Goal: Task Accomplishment & Management: Use online tool/utility

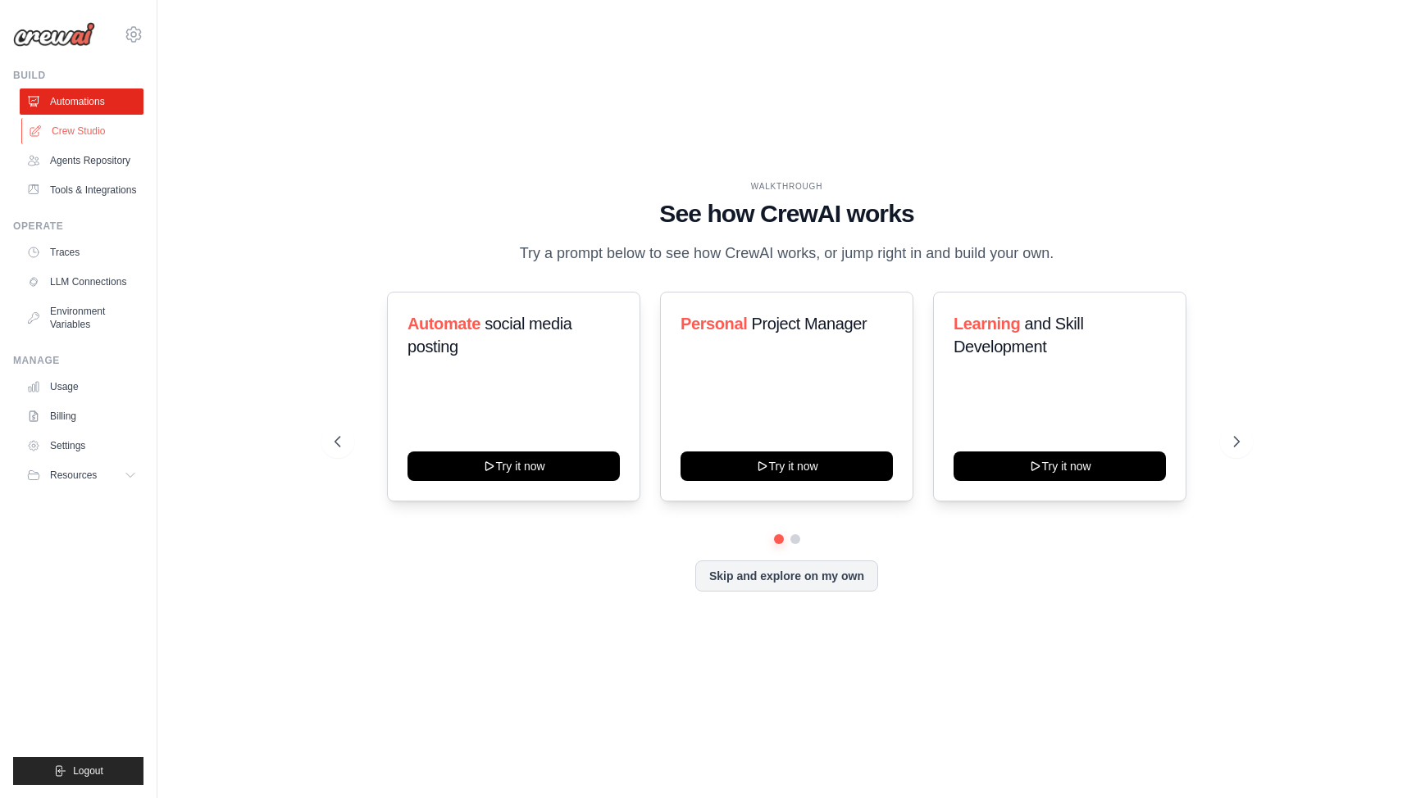
click at [89, 139] on link "Crew Studio" at bounding box center [83, 131] width 124 height 26
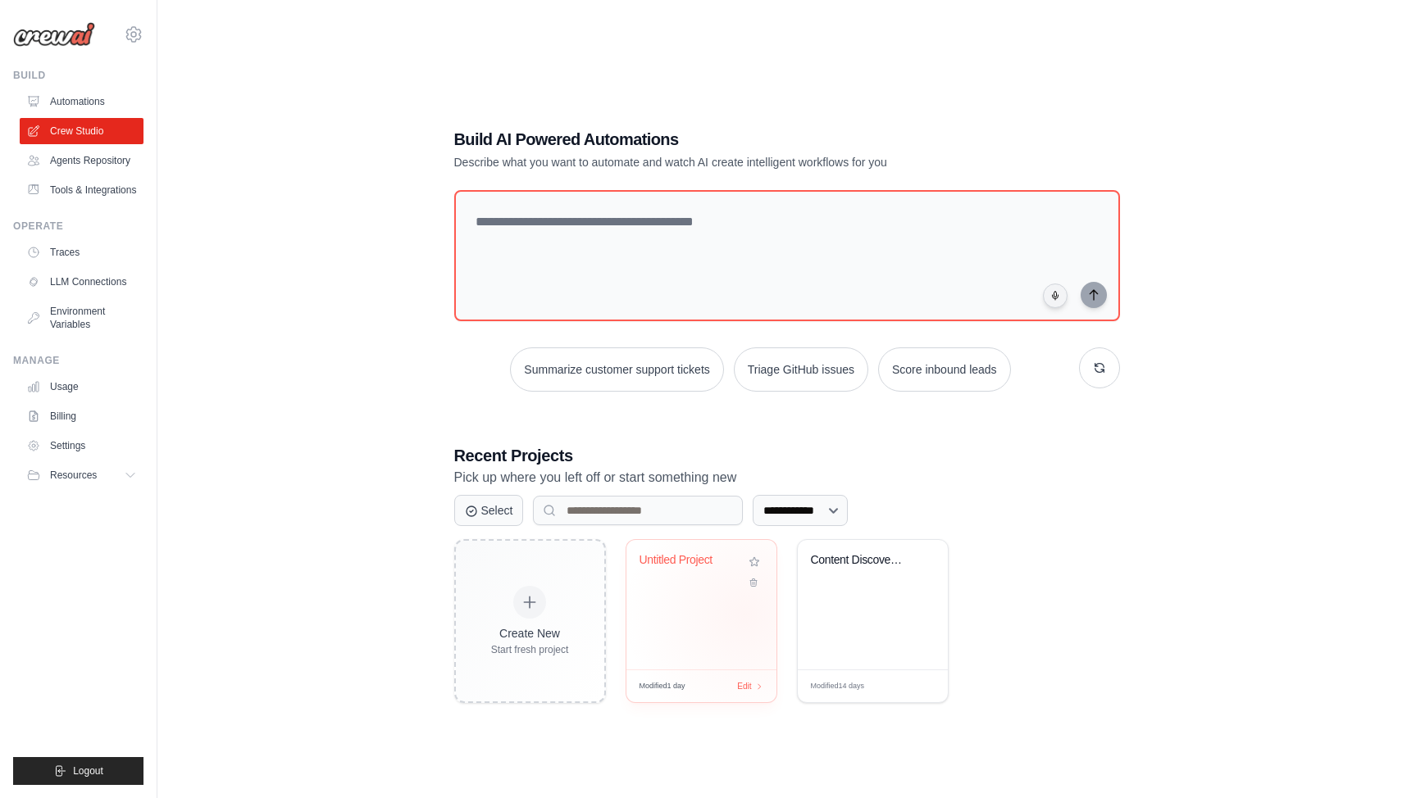
click at [742, 614] on div "Untitled Project" at bounding box center [701, 605] width 150 height 130
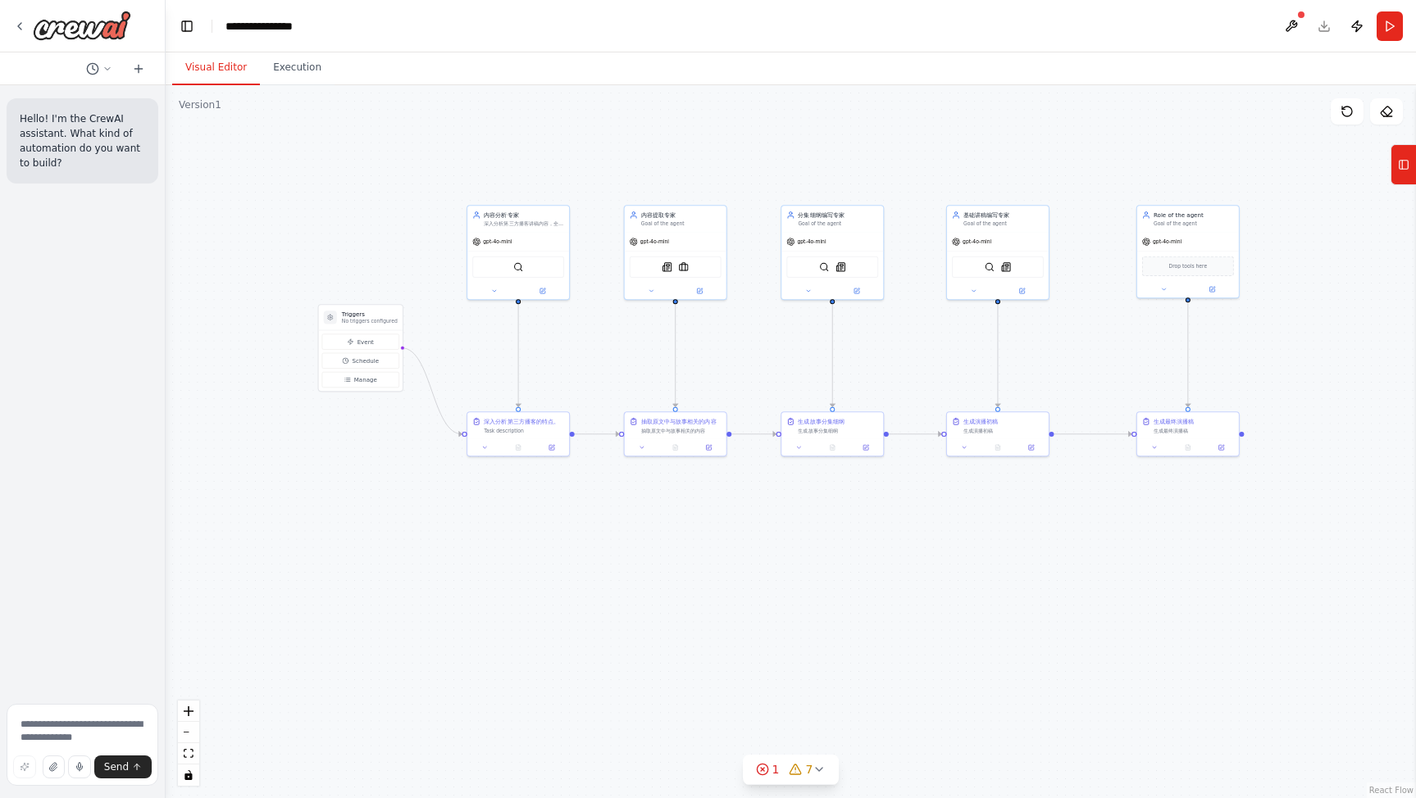
drag, startPoint x: 666, startPoint y: 175, endPoint x: 598, endPoint y: 164, distance: 69.0
click at [598, 164] on div ".deletable-edge-delete-btn { width: 20px; height: 20px; border: 0px solid #ffff…" at bounding box center [791, 441] width 1250 height 713
click at [672, 233] on div "gpt-4o-mini" at bounding box center [669, 239] width 102 height 18
click at [660, 435] on div "抽取原文中与故事相关的内容 抽取原文中与故事相关的内容" at bounding box center [669, 423] width 102 height 26
click at [1169, 146] on div ".deletable-edge-delete-btn { width: 20px; height: 20px; border: 0px solid #ffff…" at bounding box center [791, 441] width 1250 height 713
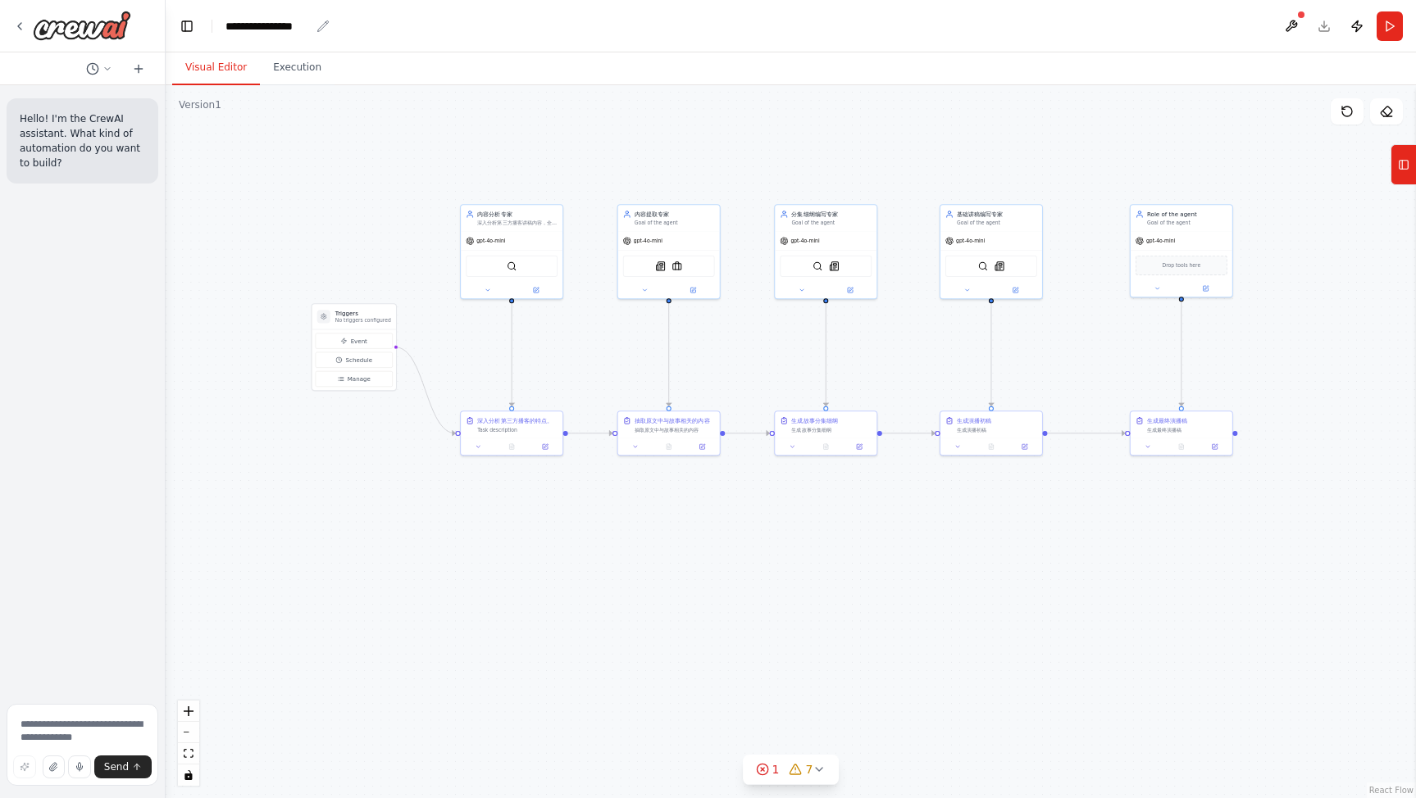
click at [298, 30] on div "**********" at bounding box center [267, 26] width 84 height 16
click at [325, 30] on div "**********" at bounding box center [307, 26] width 164 height 16
drag, startPoint x: 328, startPoint y: 30, endPoint x: 206, endPoint y: 28, distance: 122.2
click at [206, 28] on header "**********" at bounding box center [791, 26] width 1250 height 52
click at [200, 138] on div ".deletable-edge-delete-btn { width: 20px; height: 20px; border: 0px solid #ffff…" at bounding box center [791, 441] width 1250 height 713
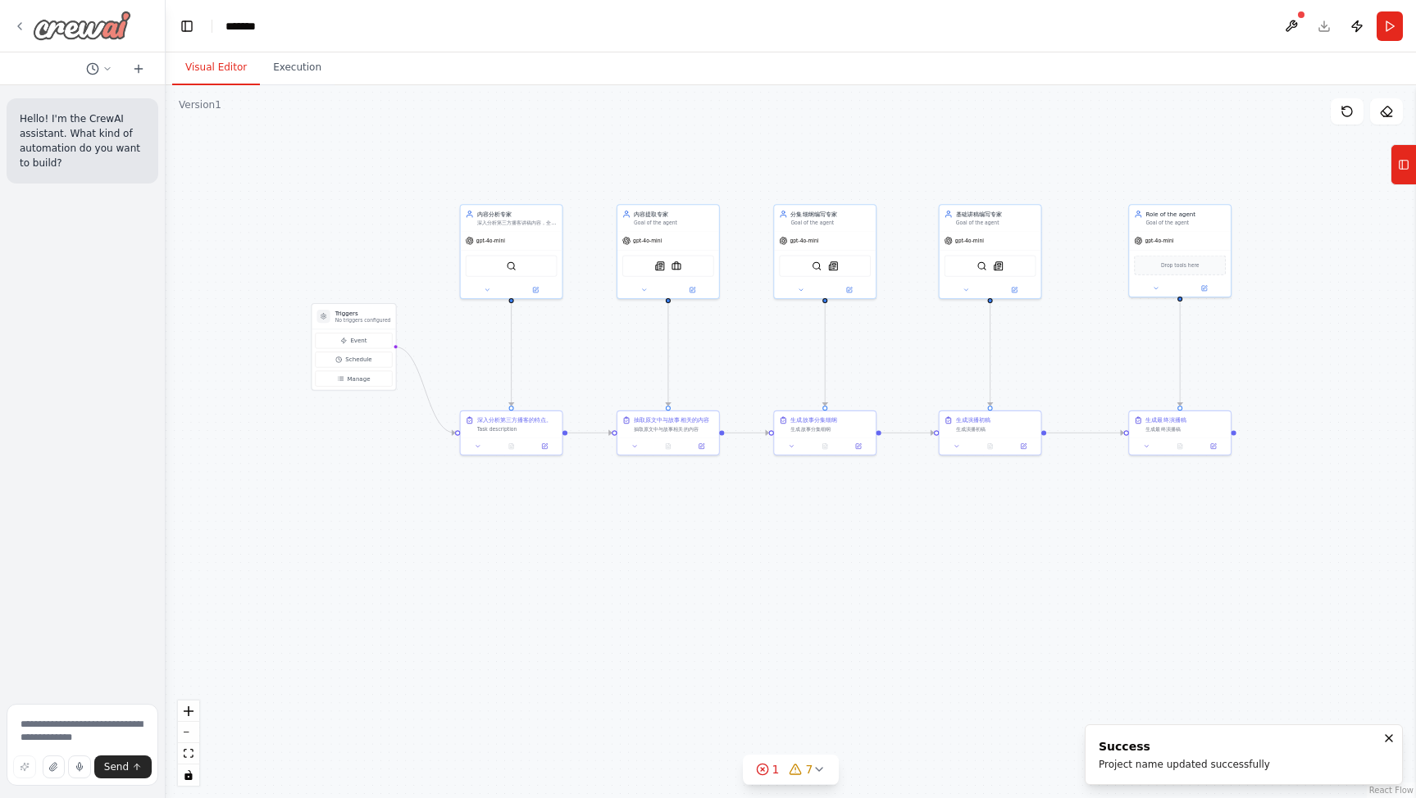
click at [72, 34] on img at bounding box center [82, 26] width 98 height 30
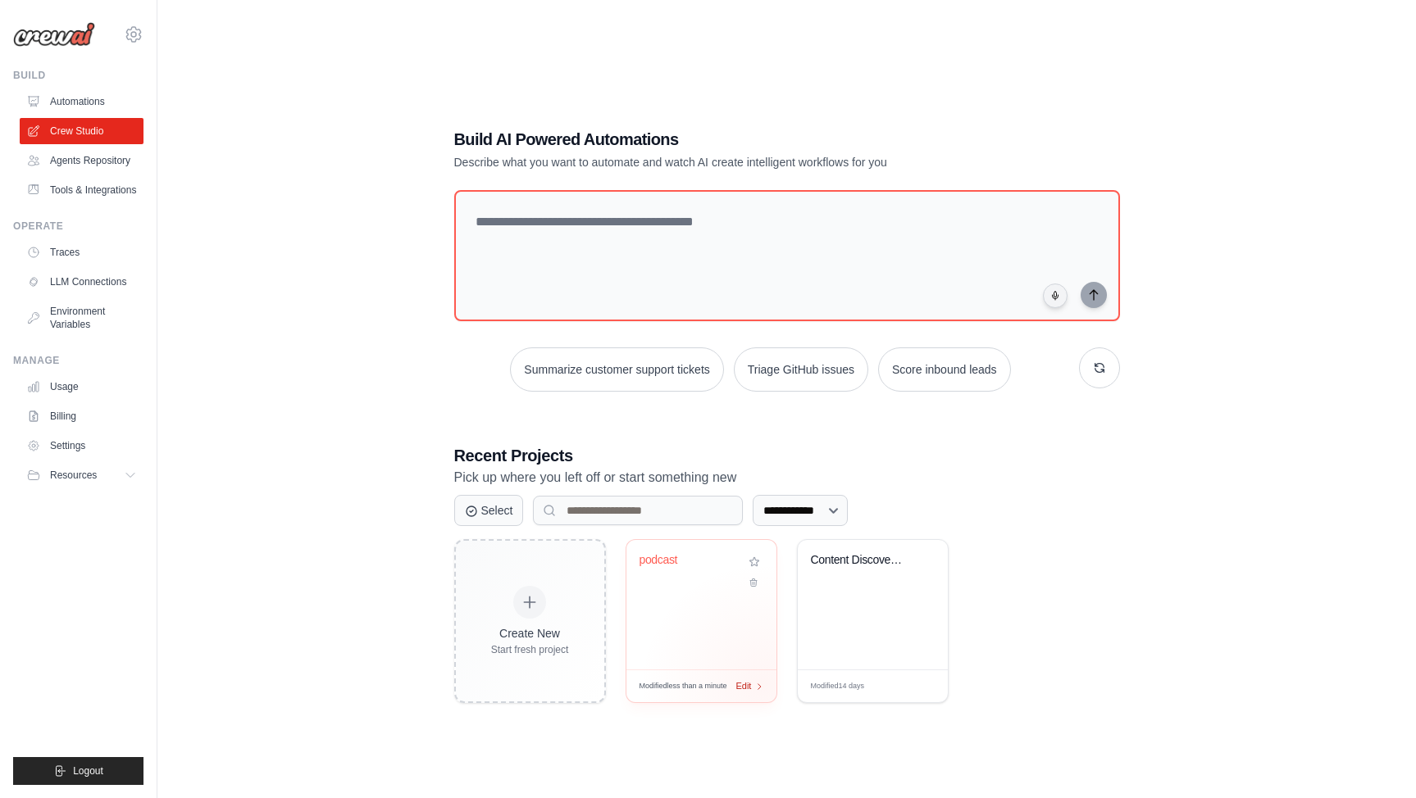
click at [762, 686] on div "Edit" at bounding box center [750, 687] width 28 height 14
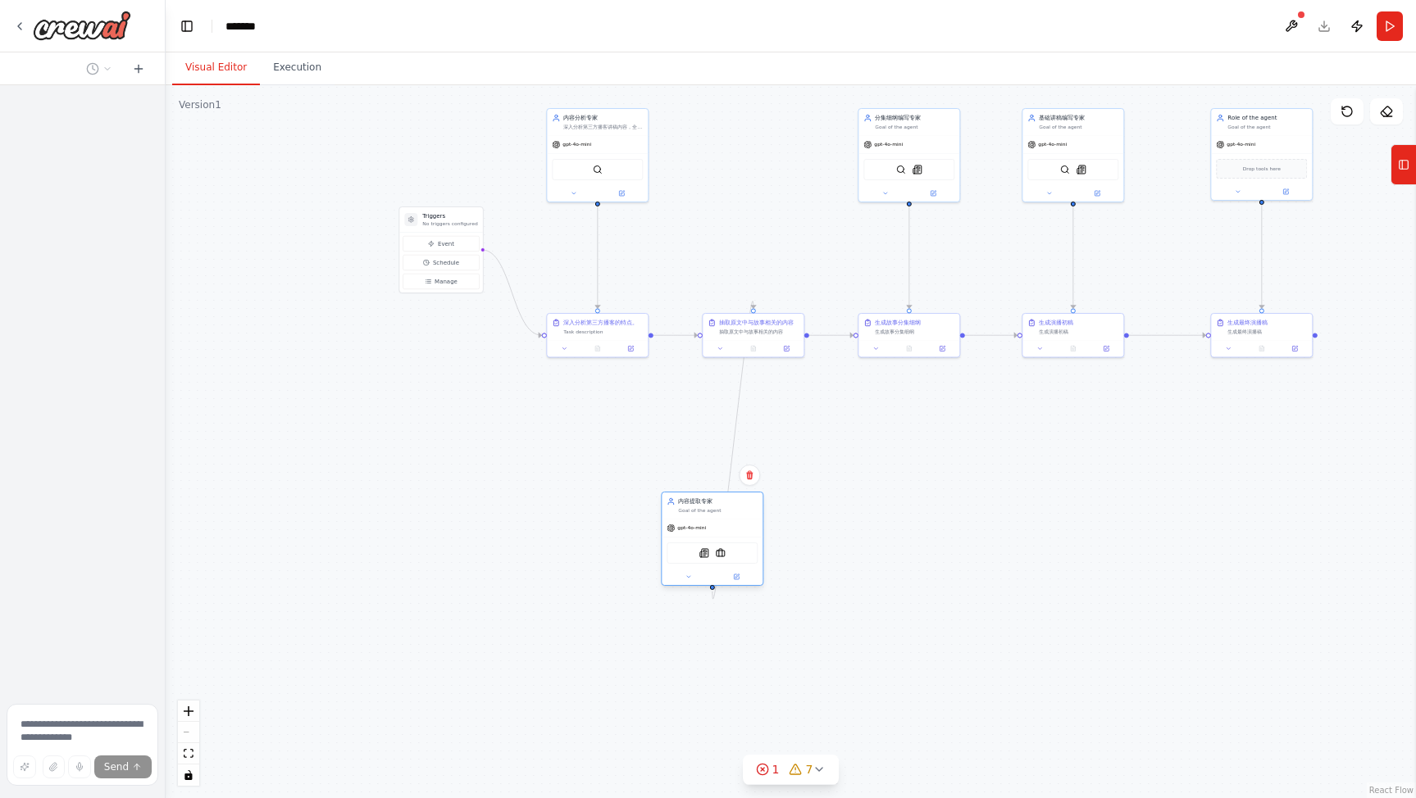
drag, startPoint x: 762, startPoint y: 123, endPoint x: 712, endPoint y: 514, distance: 394.2
click at [710, 514] on div "Goal of the agent" at bounding box center [718, 510] width 80 height 7
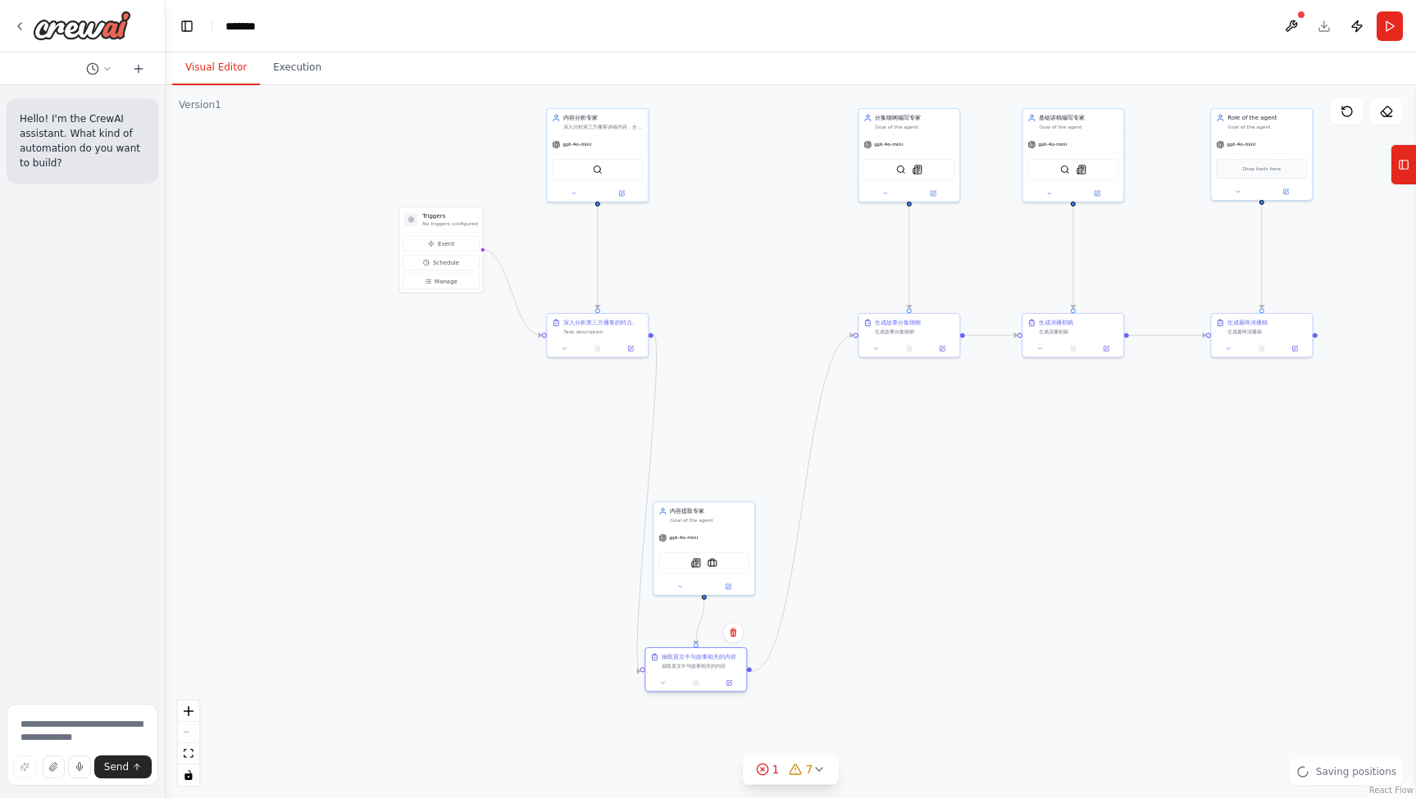
drag, startPoint x: 762, startPoint y: 352, endPoint x: 694, endPoint y: 662, distance: 317.9
click at [693, 664] on div "抽取原文中与故事相关的内容 抽取原文中与故事相关的内容" at bounding box center [702, 661] width 80 height 16
click at [652, 412] on icon "Edge from fb08cfdb-8791-44b4-ad3b-8cf0bd3f4726 to 23b5da0d-e65f-41ac-9c90-0c184…" at bounding box center [647, 503] width 20 height 336
click at [820, 417] on icon "Edge from 23b5da0d-e65f-41ac-9c90-0c184341651f to 6286559e-e960-4f54-b31f-82f4c…" at bounding box center [803, 503] width 102 height 336
click at [815, 413] on icon "Edge from 23b5da0d-e65f-41ac-9c90-0c184341651f to 6286559e-e960-4f54-b31f-82f4c…" at bounding box center [803, 503] width 102 height 336
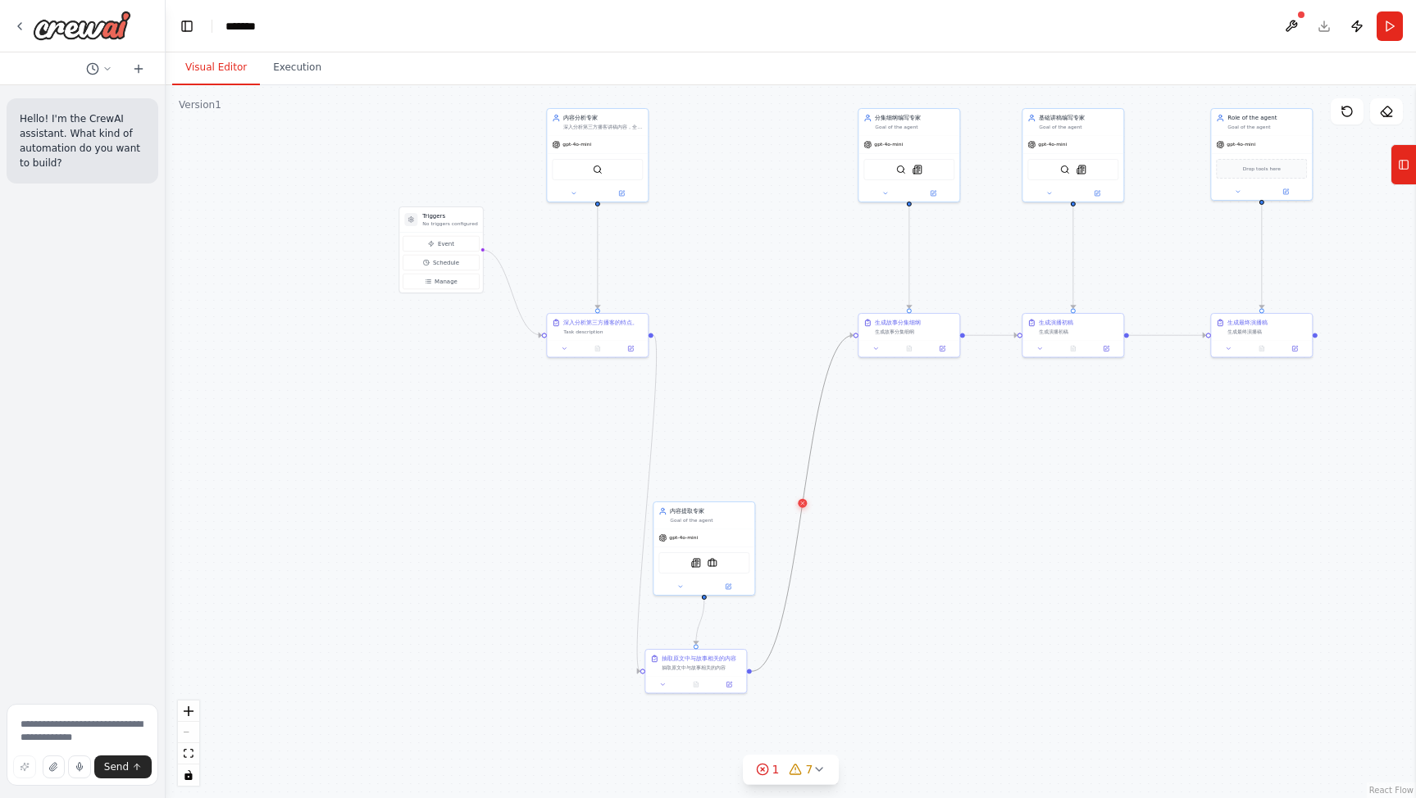
click at [803, 506] on icon at bounding box center [802, 503] width 7 height 7
click at [650, 492] on icon "Edge from fb08cfdb-8791-44b4-ad3b-8cf0bd3f4726 to 23b5da0d-e65f-41ac-9c90-0c184…" at bounding box center [647, 503] width 20 height 336
click at [648, 505] on icon at bounding box center [647, 503] width 7 height 7
drag, startPoint x: 918, startPoint y: 121, endPoint x: 854, endPoint y: 121, distance: 63.9
click at [854, 121] on div "分集细纲编写专家 Goal of the agent" at bounding box center [849, 120] width 80 height 16
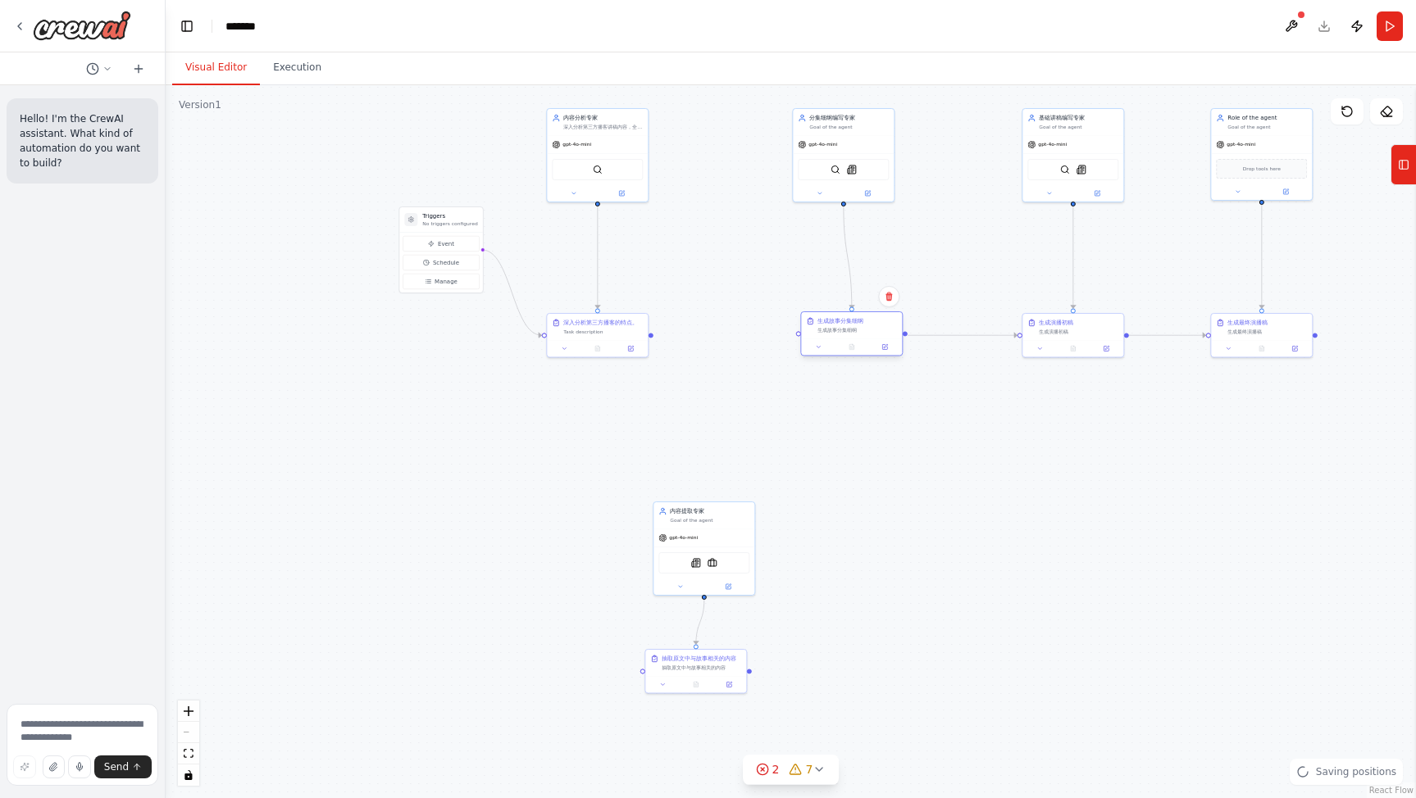
drag, startPoint x: 910, startPoint y: 324, endPoint x: 856, endPoint y: 321, distance: 54.2
click at [852, 325] on div "生成故事分集细纲" at bounding box center [840, 321] width 46 height 8
drag, startPoint x: 849, startPoint y: 325, endPoint x: 837, endPoint y: 327, distance: 12.4
click at [837, 327] on div "生成故事分集细纲 生成故事分集细纲" at bounding box center [849, 325] width 80 height 16
click at [1266, 118] on div "Role of the agent" at bounding box center [1267, 116] width 80 height 8
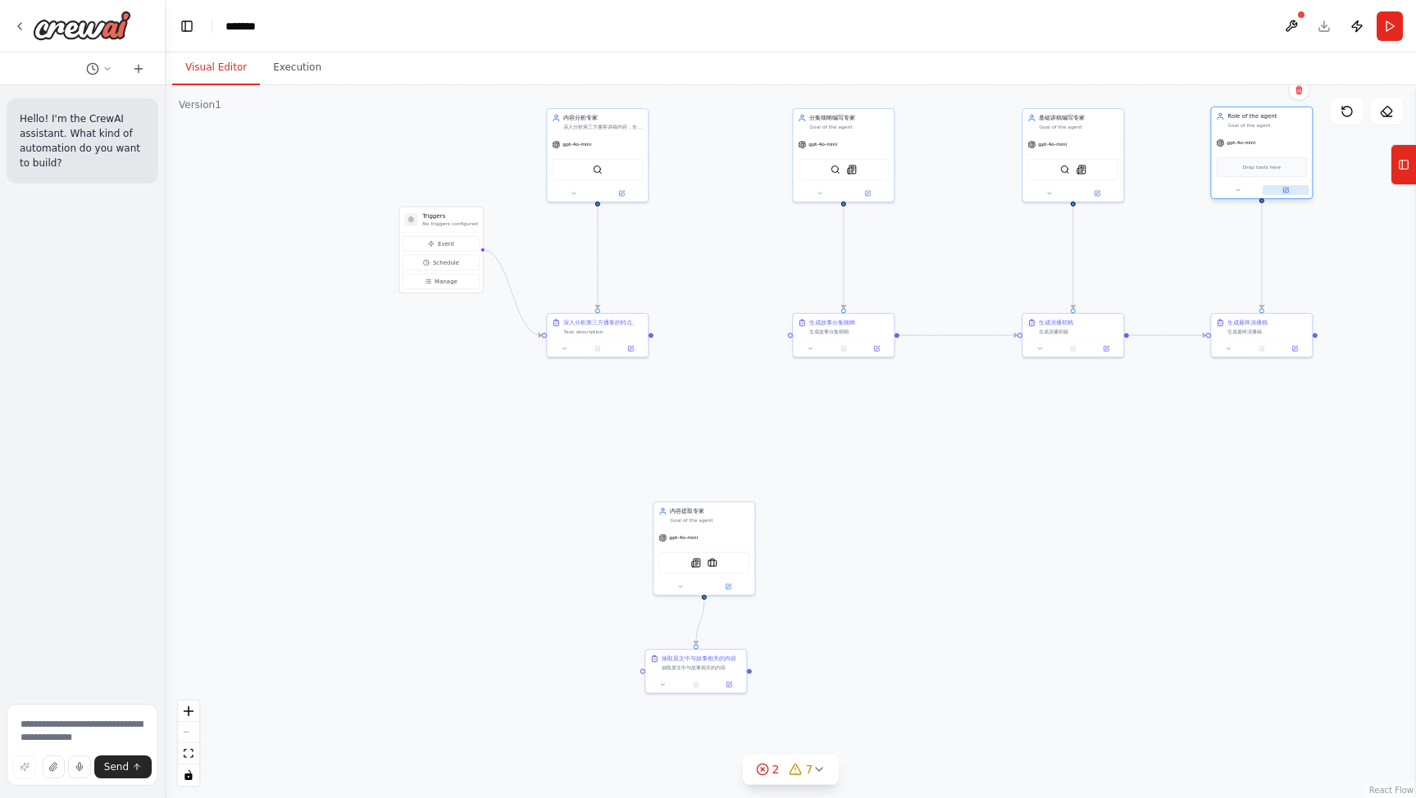
click at [1289, 191] on icon at bounding box center [1285, 190] width 7 height 7
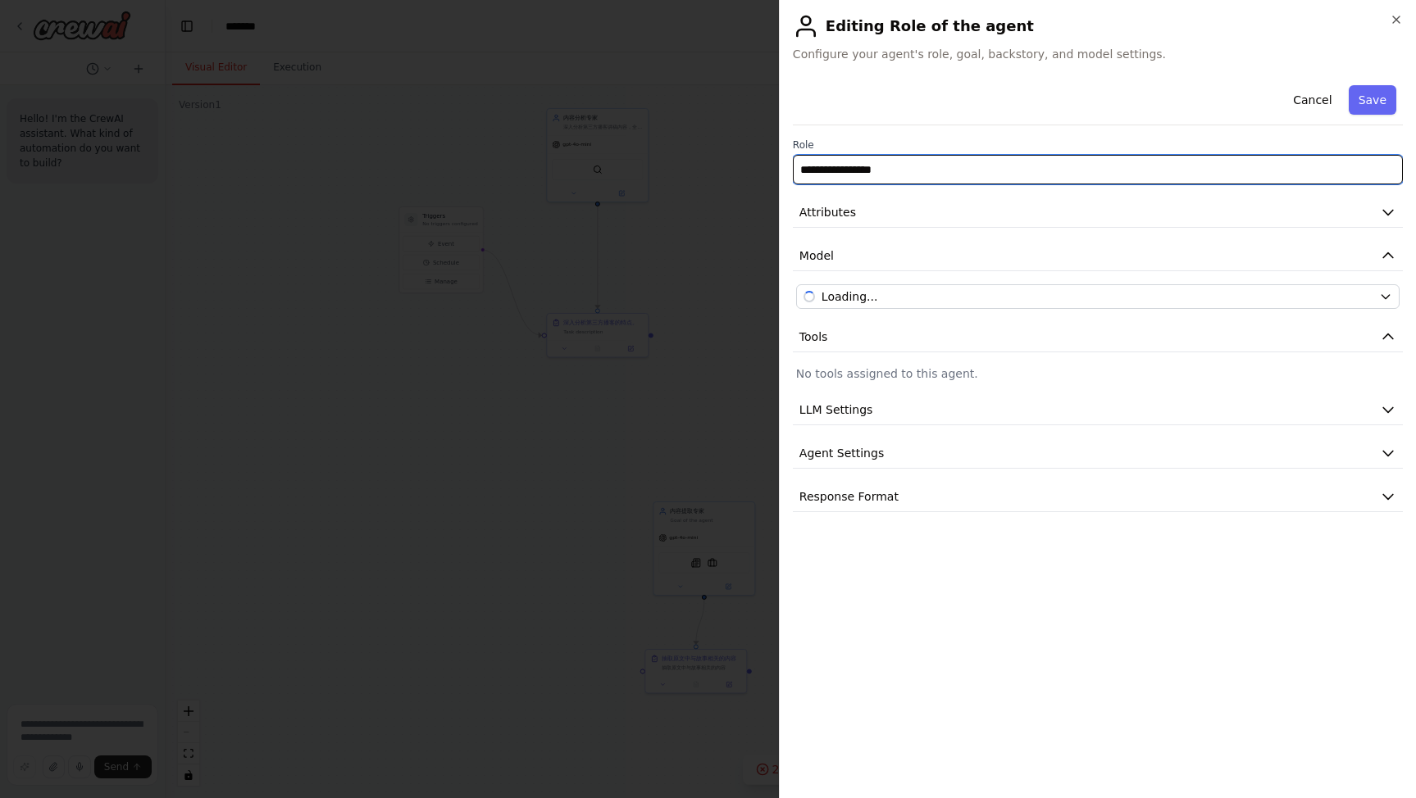
click at [917, 168] on input "**********" at bounding box center [1098, 170] width 610 height 30
drag, startPoint x: 859, startPoint y: 168, endPoint x: 690, endPoint y: 161, distance: 169.0
click at [691, 161] on body "Hello! I'm the CrewAI assistant. What kind of automation do you want to build? …" at bounding box center [708, 399] width 1416 height 798
type input "*"
type input "******"
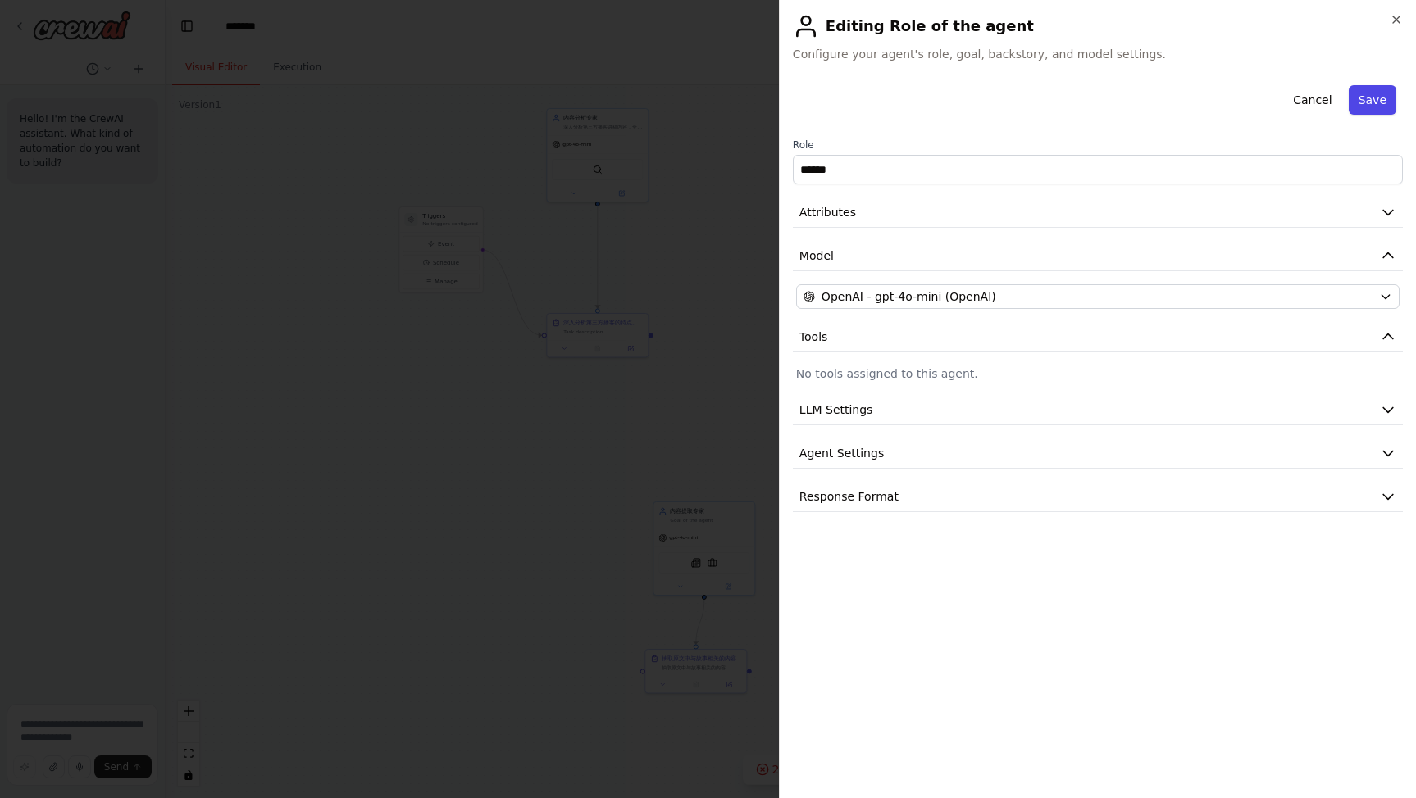
click at [1390, 98] on button "Save" at bounding box center [1373, 100] width 48 height 30
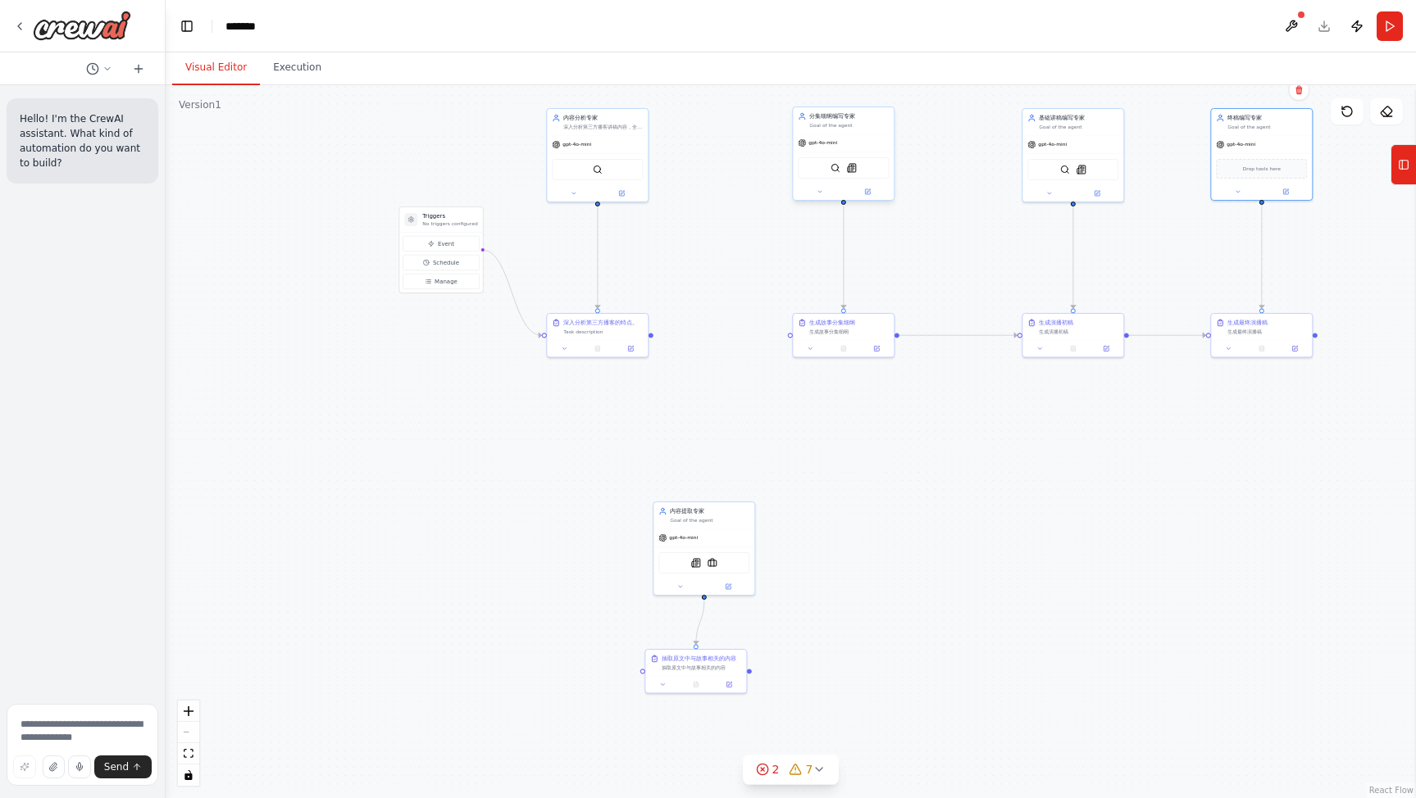
click at [839, 128] on div "Goal of the agent" at bounding box center [849, 125] width 80 height 7
click at [657, 338] on div ".deletable-edge-delete-btn { width: 20px; height: 20px; border: 0px solid #ffff…" at bounding box center [791, 441] width 1250 height 713
drag, startPoint x: 657, startPoint y: 335, endPoint x: 798, endPoint y: 341, distance: 141.1
click at [798, 341] on div "Triggers No triggers configured Event Schedule Manage 深入分析第三方播客的特点。 Task descri…" at bounding box center [791, 426] width 625 height 357
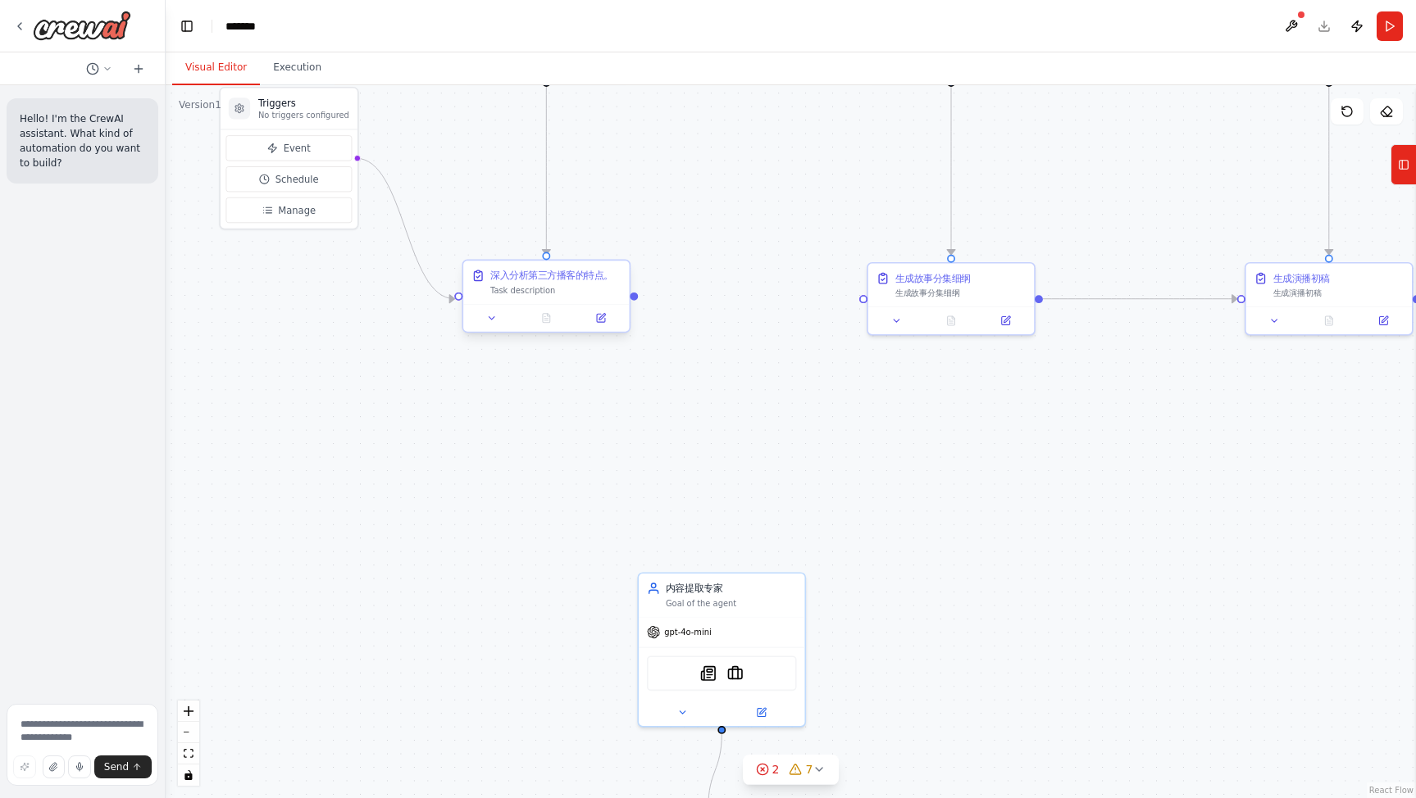
drag, startPoint x: 555, startPoint y: 302, endPoint x: 635, endPoint y: 300, distance: 80.4
click at [635, 300] on div ".deletable-edge-delete-btn { width: 20px; height: 20px; border: 0px solid #ffff…" at bounding box center [791, 441] width 1250 height 713
drag, startPoint x: 638, startPoint y: 295, endPoint x: 894, endPoint y: 325, distance: 257.6
click at [866, 297] on div "Triggers No triggers configured Event Schedule Manage 深入分析第三方播客的特点。 Task descri…" at bounding box center [854, 447] width 1029 height 587
click at [853, 430] on div ".deletable-edge-delete-btn { width: 20px; height: 20px; border: 0px solid #ffff…" at bounding box center [791, 441] width 1250 height 713
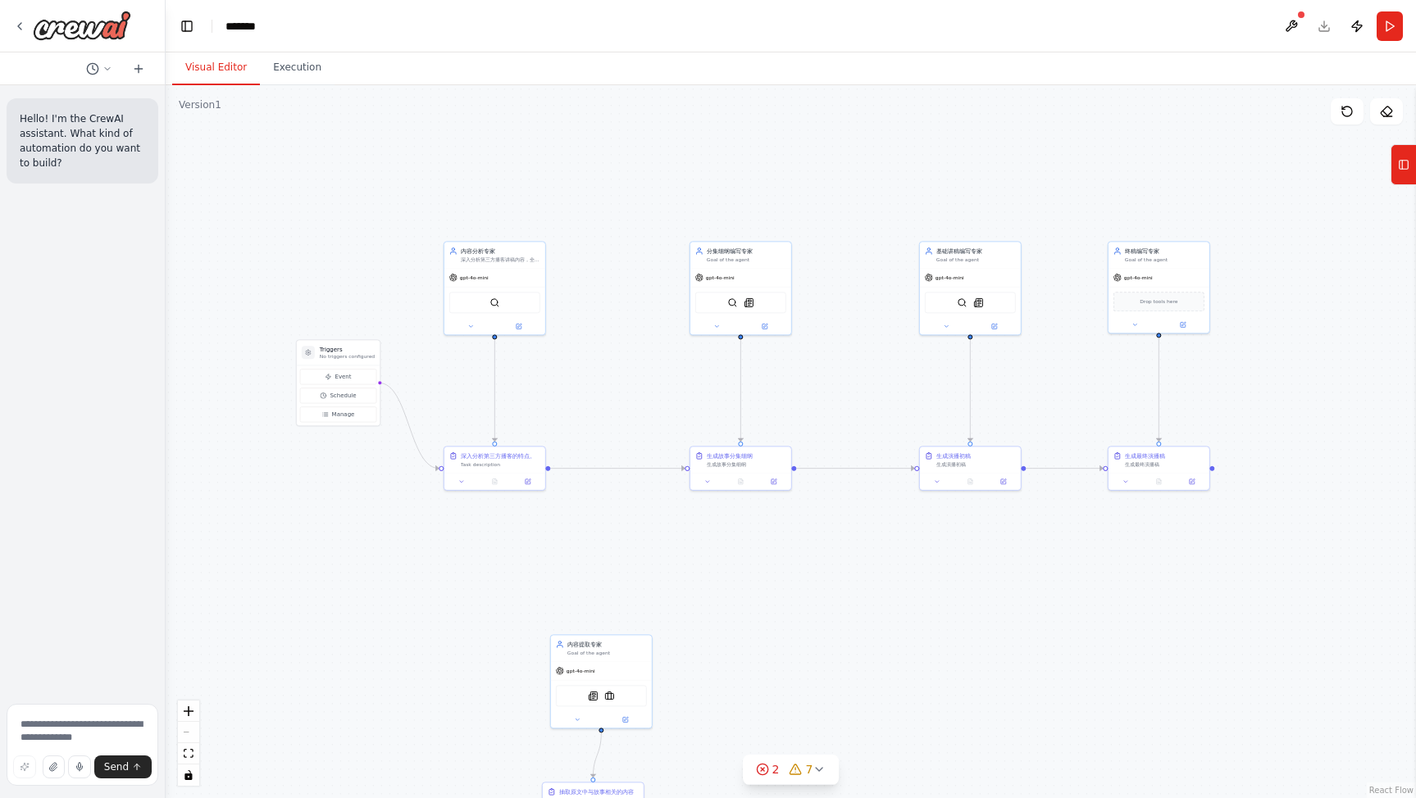
drag, startPoint x: 731, startPoint y: 474, endPoint x: 559, endPoint y: 592, distance: 208.7
click at [559, 592] on div ".deletable-edge-delete-btn { width: 20px; height: 20px; border: 0px solid #ffff…" at bounding box center [791, 441] width 1250 height 713
drag, startPoint x: 324, startPoint y: 348, endPoint x: 302, endPoint y: 316, distance: 38.4
click at [303, 316] on h3 "Triggers" at bounding box center [330, 316] width 55 height 8
